Goal: Information Seeking & Learning: Learn about a topic

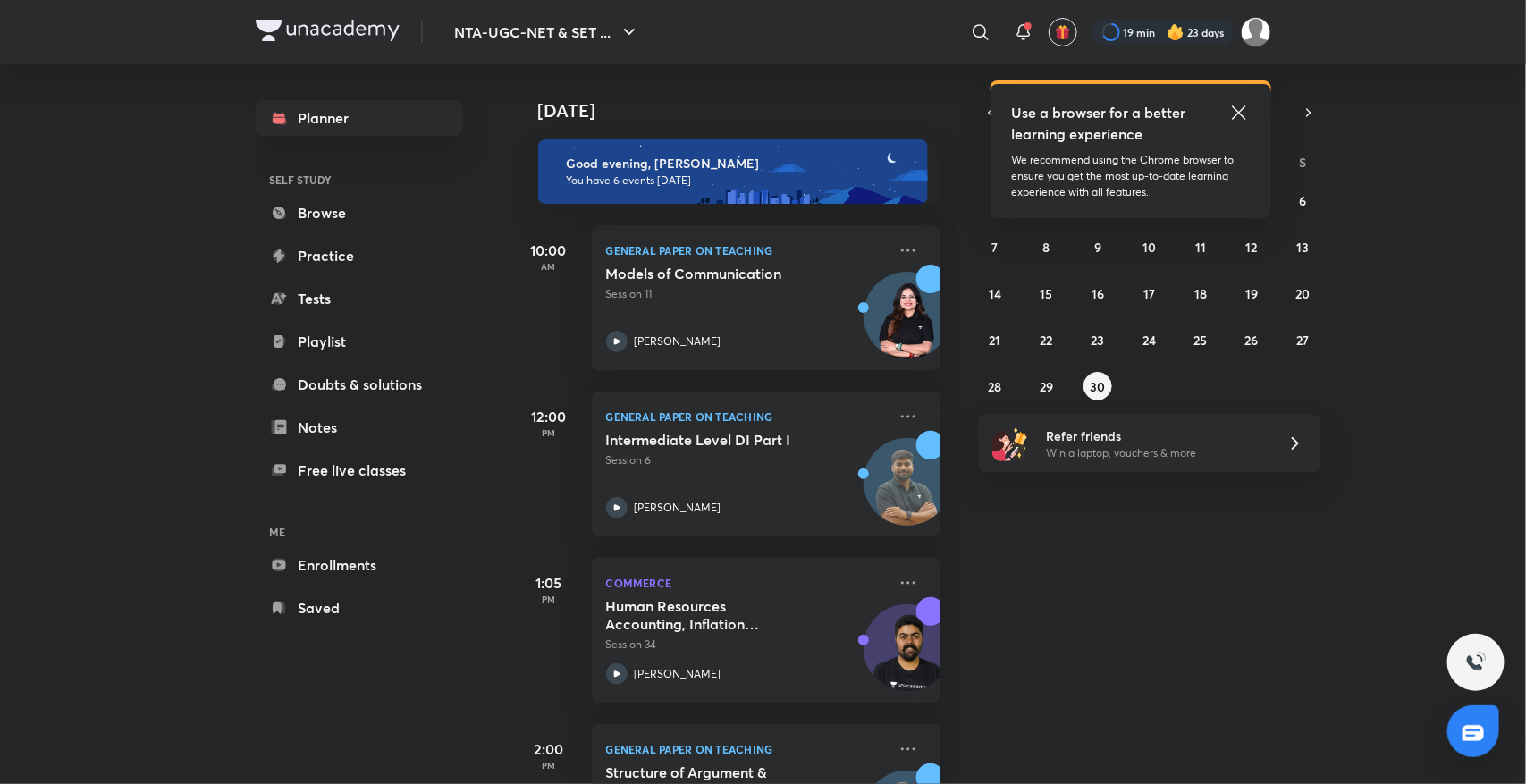
click at [965, 103] on icon at bounding box center [1239, 112] width 21 height 21
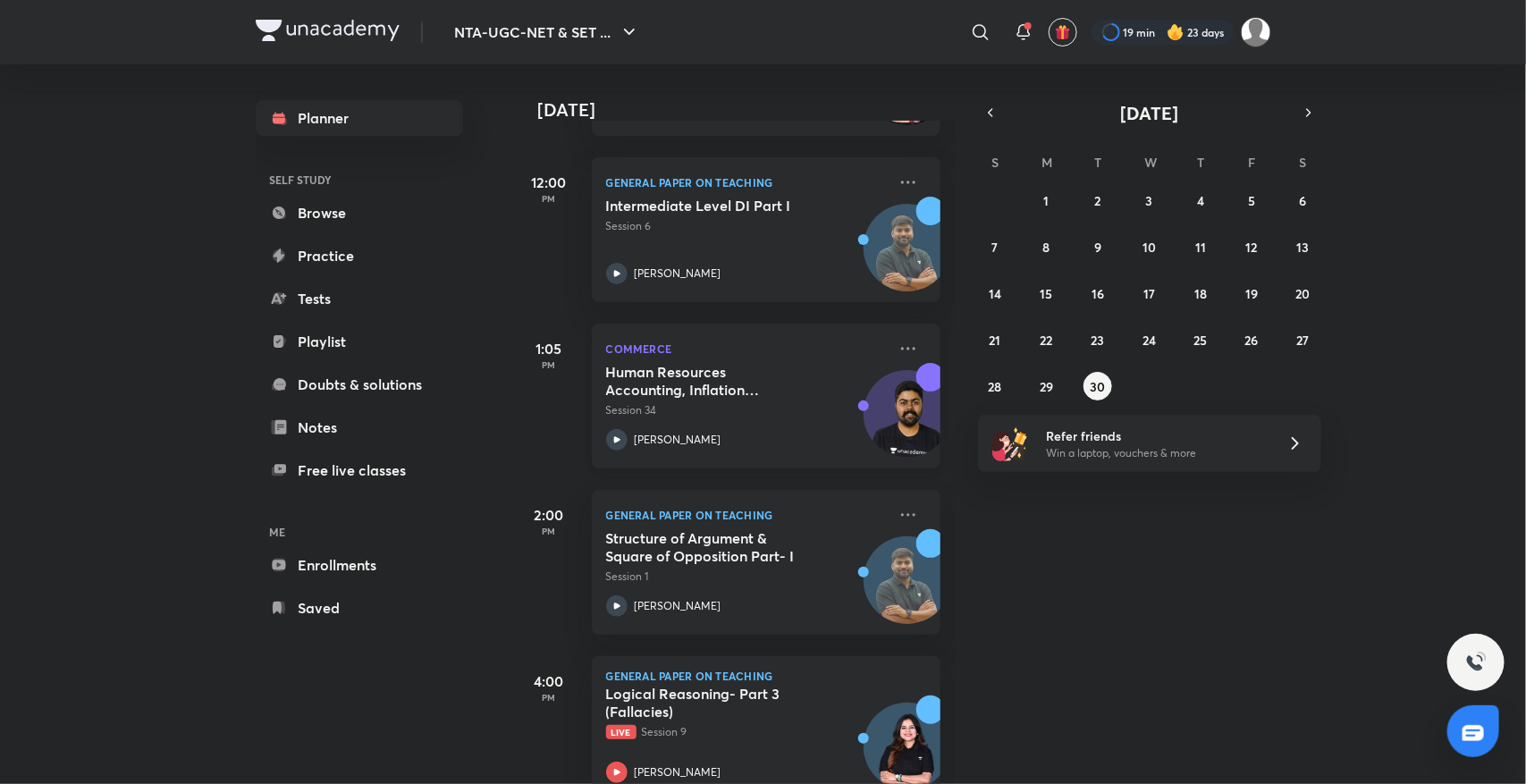
scroll to position [225, 0]
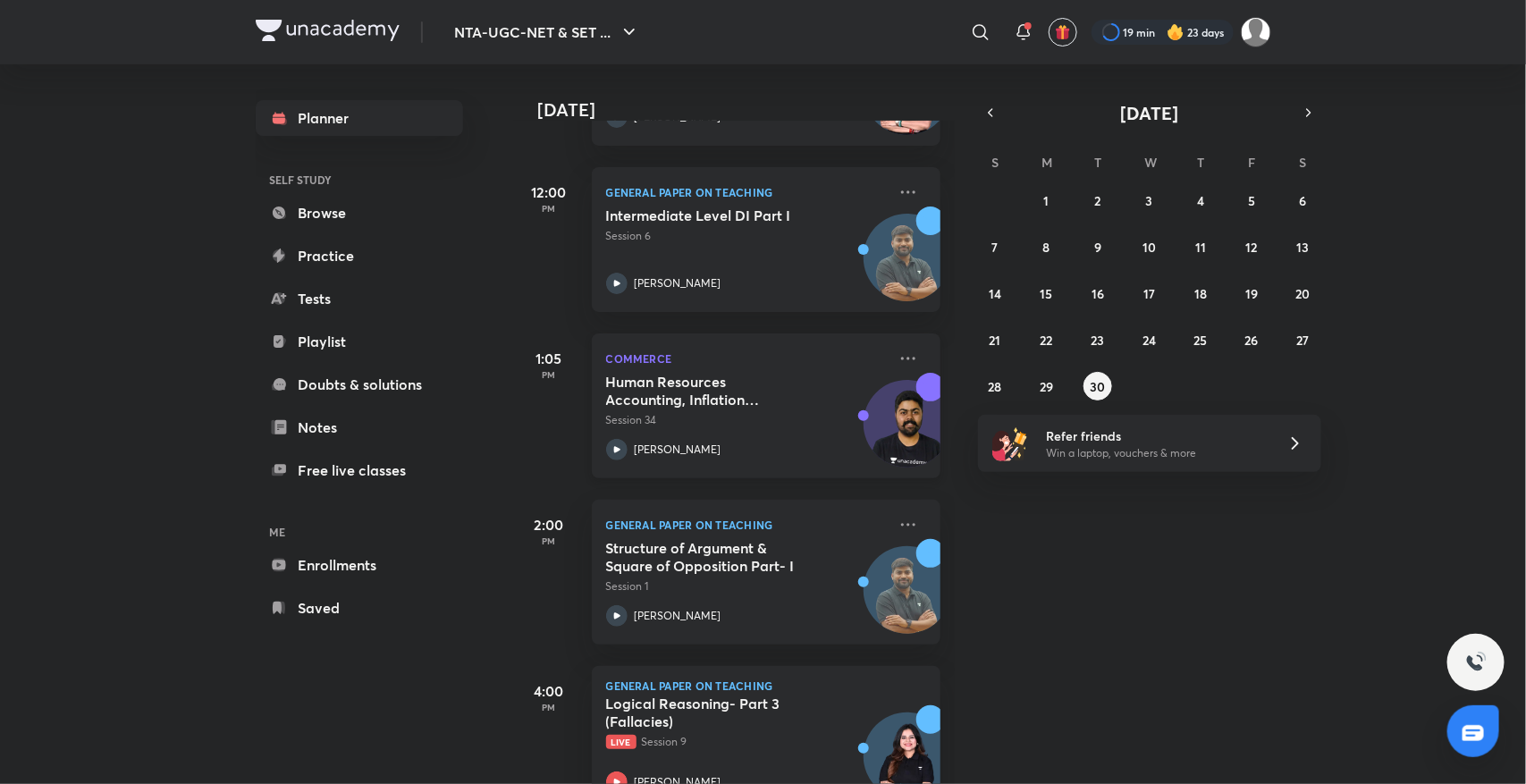
click at [624, 440] on div at bounding box center [617, 450] width 21 height 21
